Goal: Check status

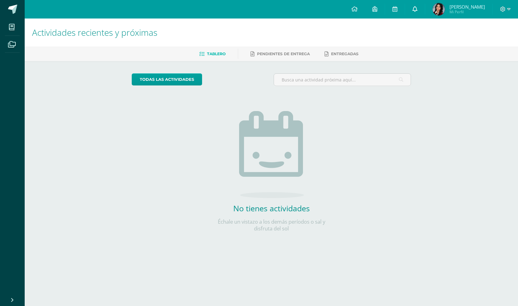
click at [418, 9] on icon at bounding box center [415, 9] width 5 height 6
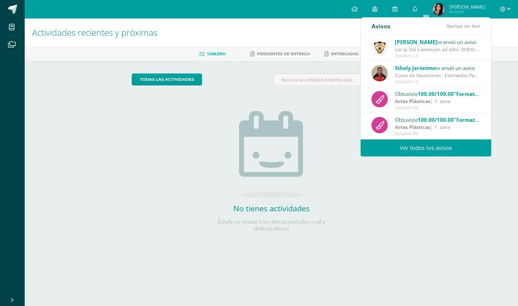
click at [451, 189] on div "Actividades recientes y próximas Tablero Pendientes de entrega Entregadas todas…" at bounding box center [272, 135] width 494 height 233
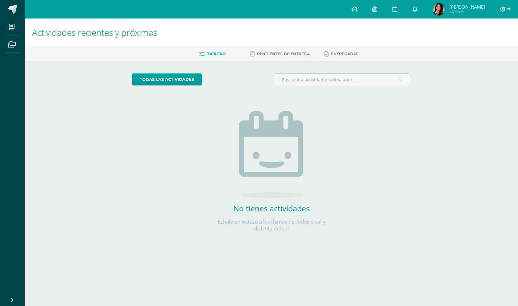
click at [400, 230] on div "todas las Actividades No tienes actividades Échale un vistazo a los demás perío…" at bounding box center [271, 156] width 304 height 191
click at [445, 10] on img at bounding box center [439, 9] width 12 height 12
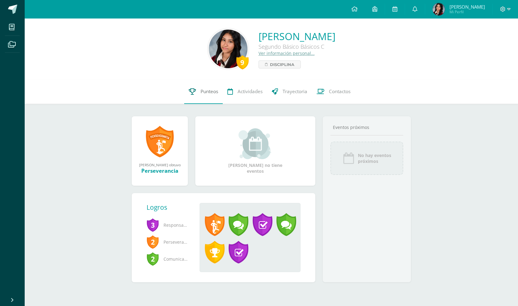
click at [212, 92] on span "Punteos" at bounding box center [210, 91] width 18 height 6
